Goal: Find specific page/section: Find specific page/section

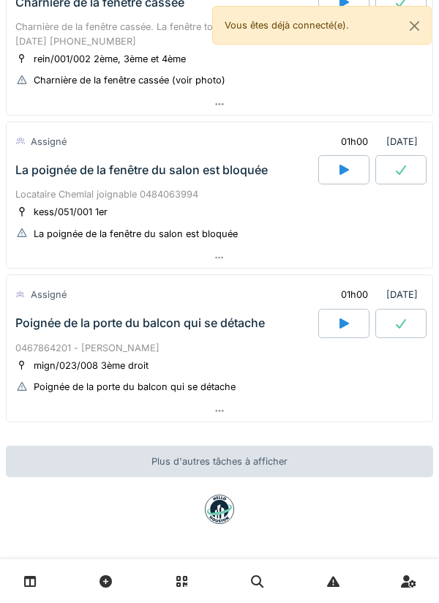
scroll to position [658, 0]
click at [223, 417] on div at bounding box center [220, 411] width 426 height 21
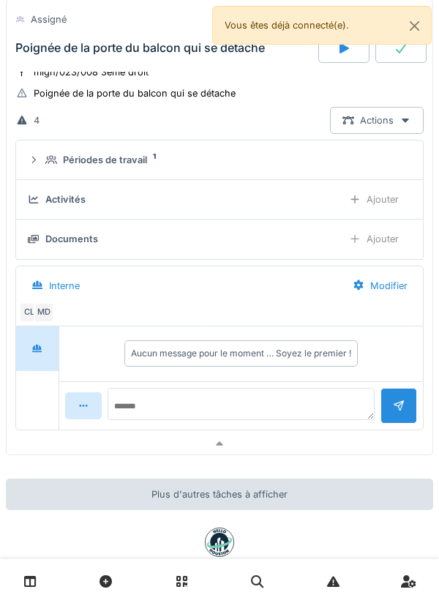
scroll to position [960, 0]
click at [47, 320] on div "MD" at bounding box center [44, 313] width 21 height 21
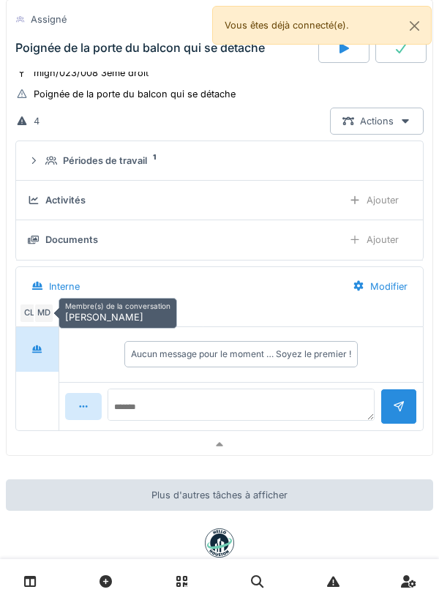
click at [227, 272] on div "Interne" at bounding box center [179, 286] width 321 height 33
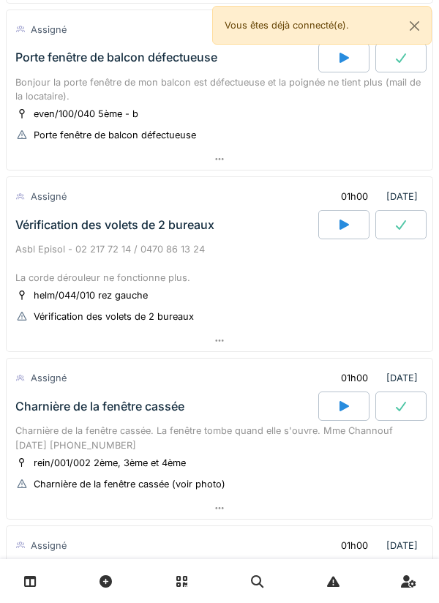
scroll to position [0, 0]
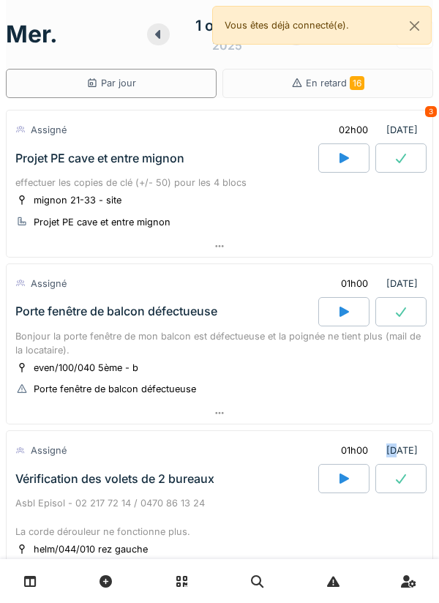
click at [223, 413] on icon at bounding box center [219, 413] width 8 height 2
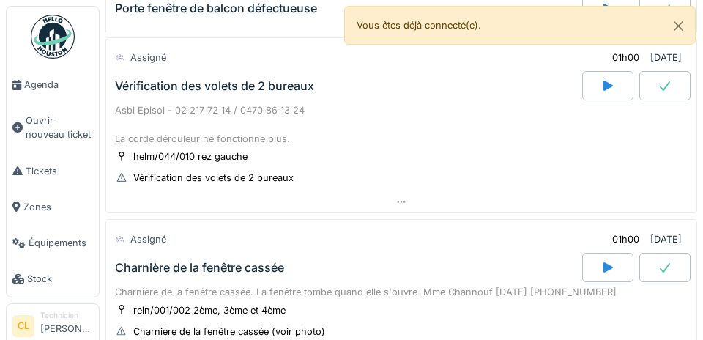
scroll to position [684, 0]
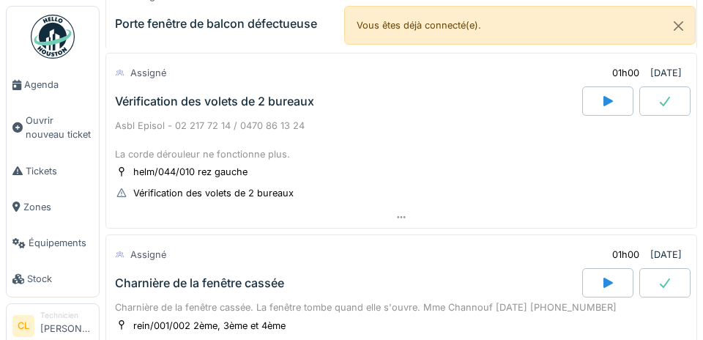
click at [64, 87] on span "Agenda" at bounding box center [58, 85] width 69 height 14
